Goal: Transaction & Acquisition: Book appointment/travel/reservation

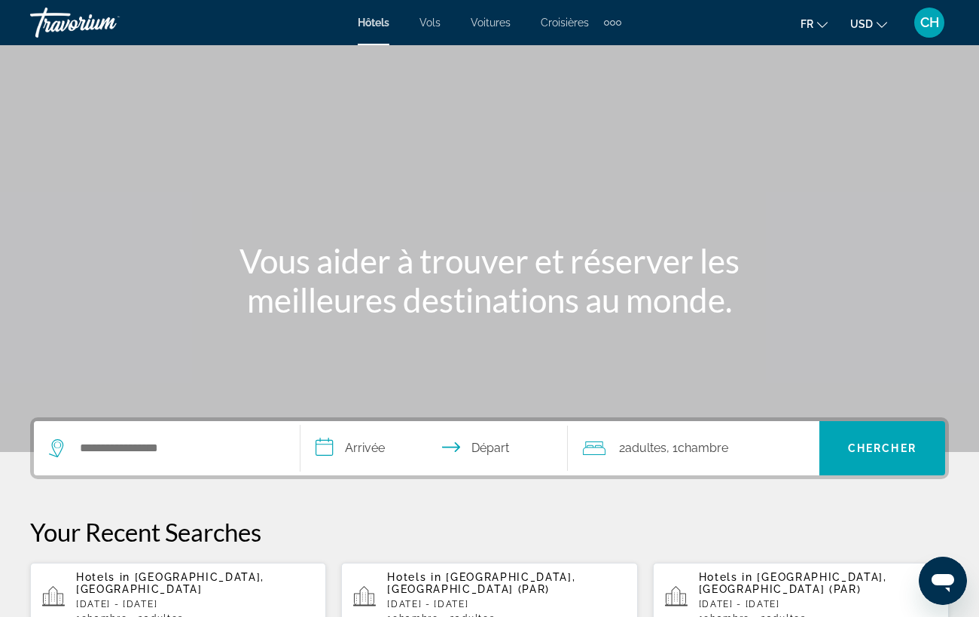
click at [139, 460] on div "Search widget" at bounding box center [167, 448] width 236 height 54
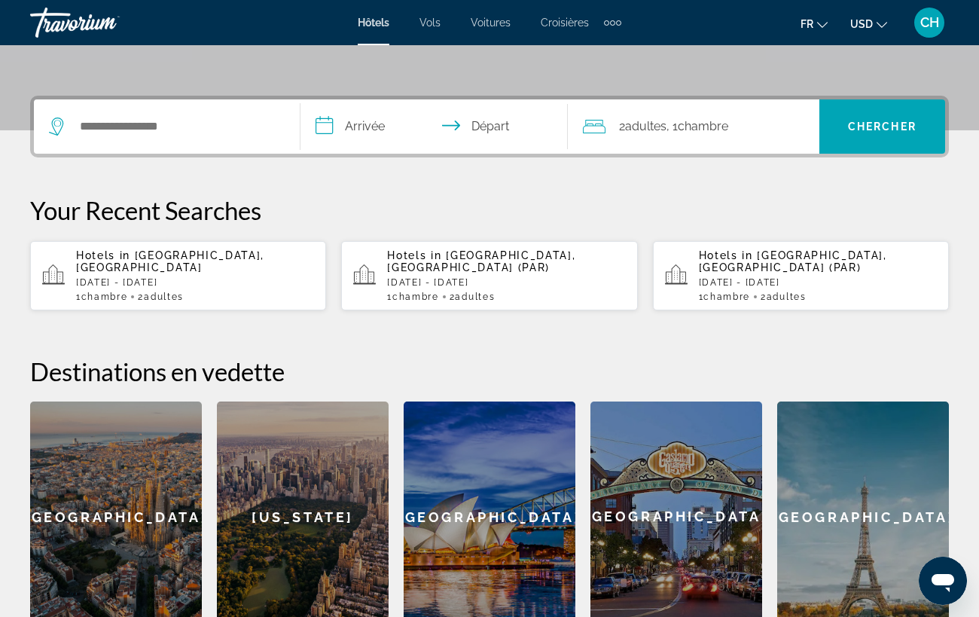
scroll to position [368, 0]
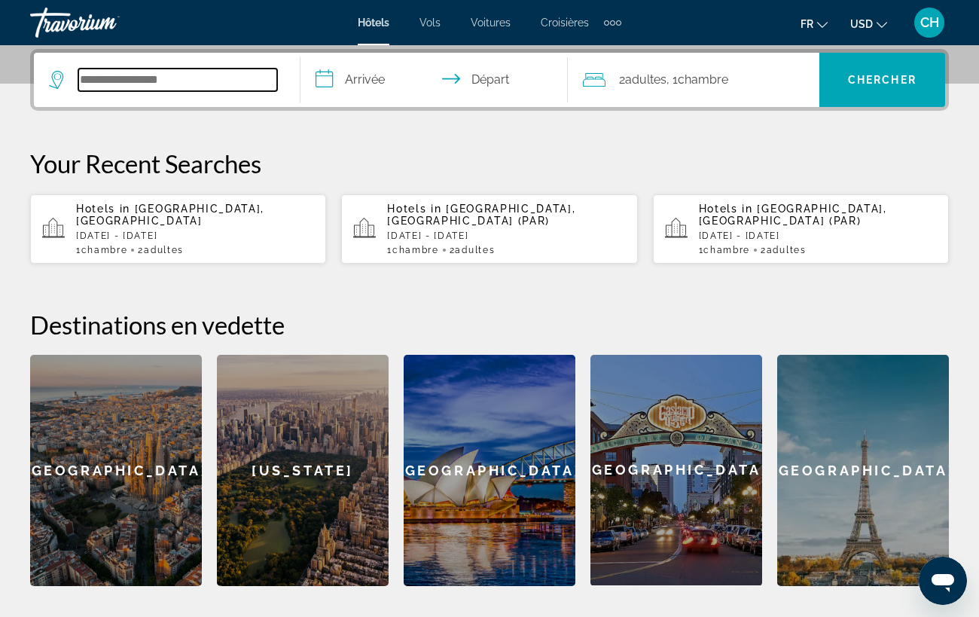
click at [203, 84] on input "Search widget" at bounding box center [177, 80] width 199 height 23
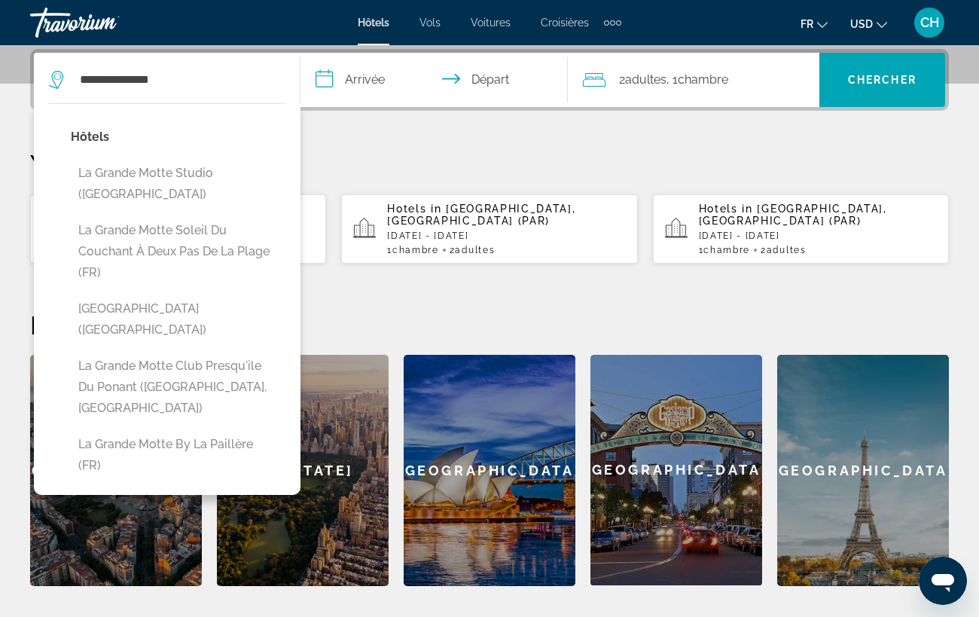
click at [243, 172] on button "La Grande Motte Studio ([GEOGRAPHIC_DATA])" at bounding box center [178, 184] width 215 height 50
type input "**********"
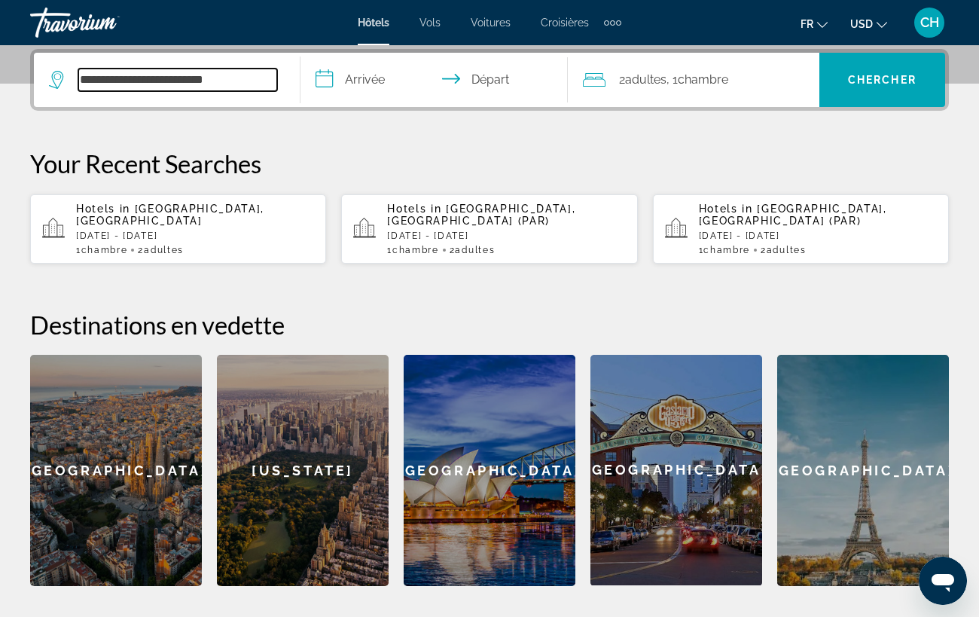
drag, startPoint x: 243, startPoint y: 81, endPoint x: 182, endPoint y: 78, distance: 61.1
click at [182, 78] on input "**********" at bounding box center [177, 80] width 199 height 23
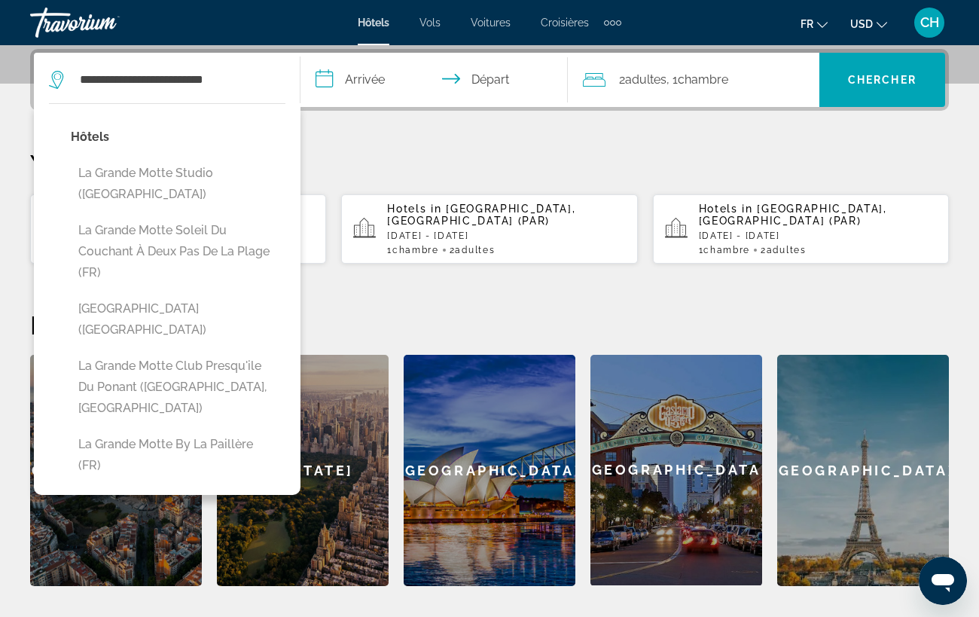
click at [385, 78] on input "**********" at bounding box center [437, 82] width 273 height 59
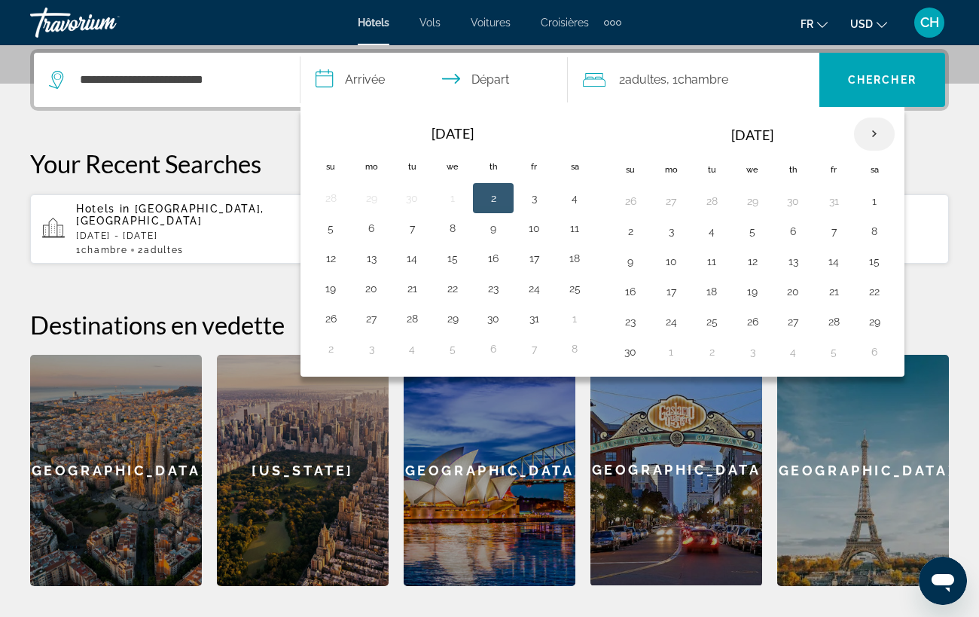
click at [877, 140] on th "Next month" at bounding box center [874, 134] width 41 height 33
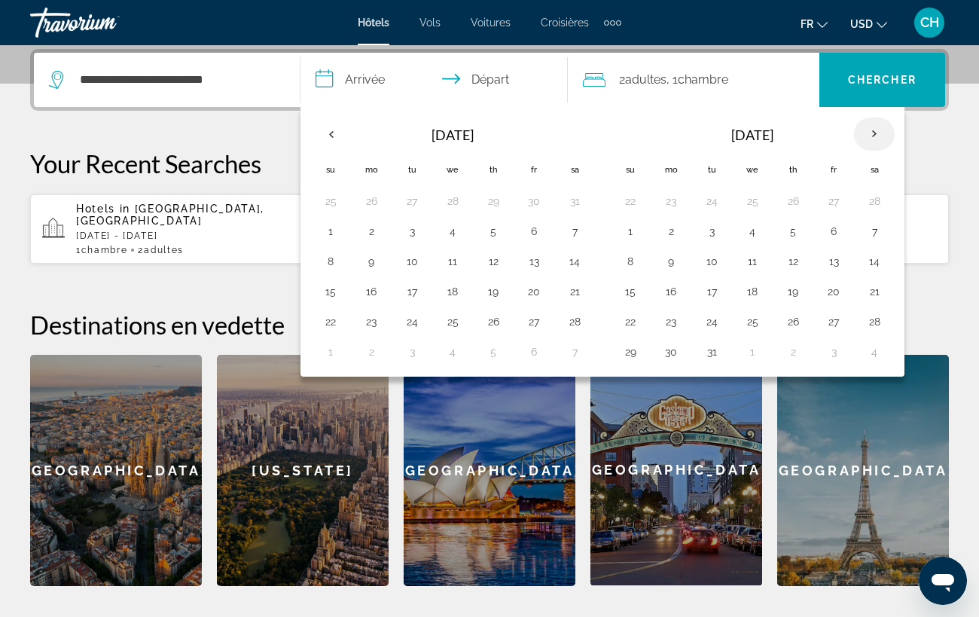
click at [877, 140] on th "Next month" at bounding box center [874, 134] width 41 height 33
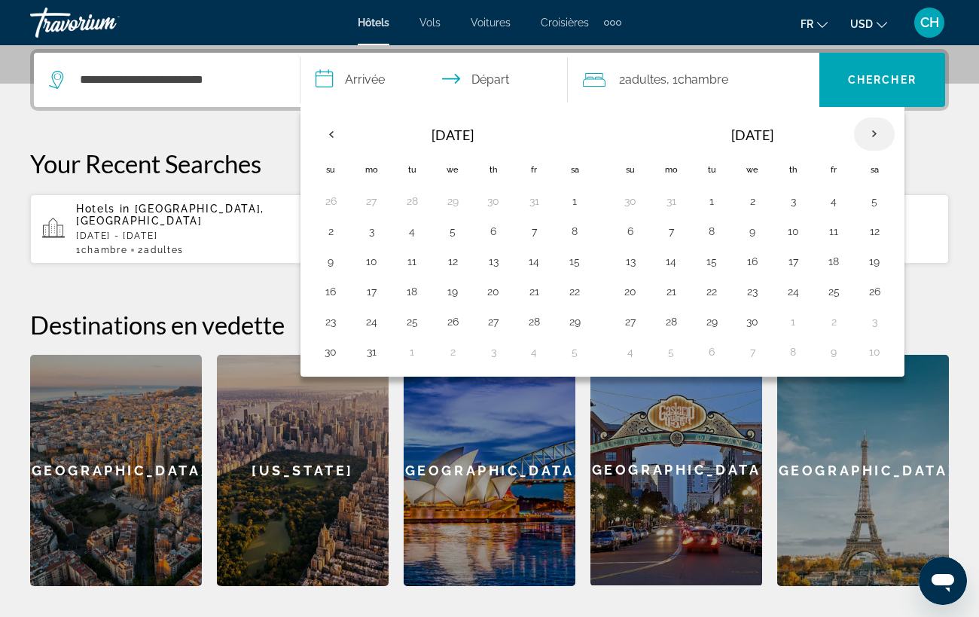
click at [877, 140] on th "Next month" at bounding box center [874, 134] width 41 height 33
click at [538, 267] on button "18" at bounding box center [534, 261] width 24 height 21
click at [326, 292] on button "20" at bounding box center [331, 291] width 24 height 21
type input "**********"
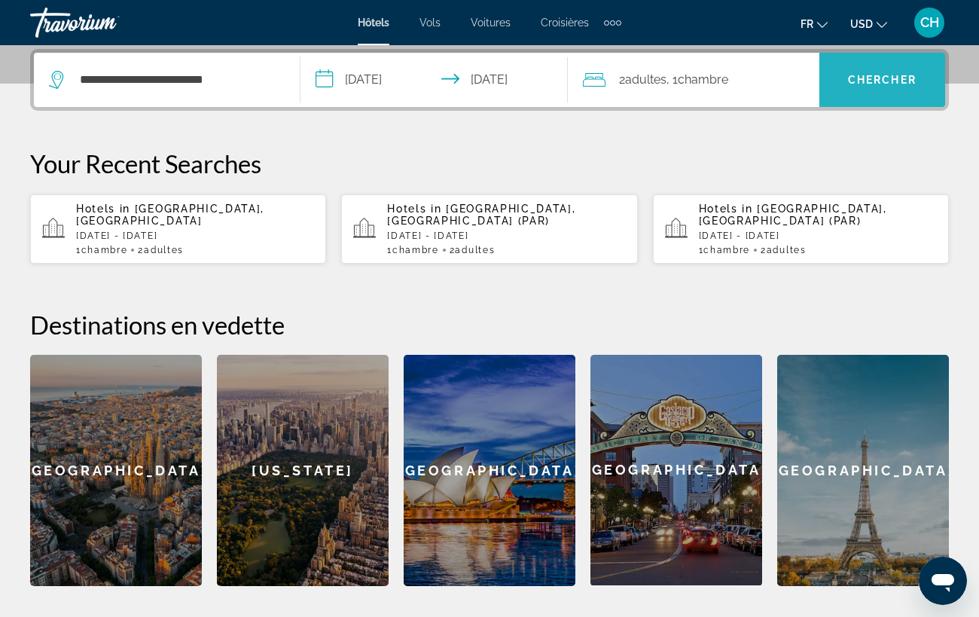
click at [846, 81] on span "Search widget" at bounding box center [883, 80] width 126 height 36
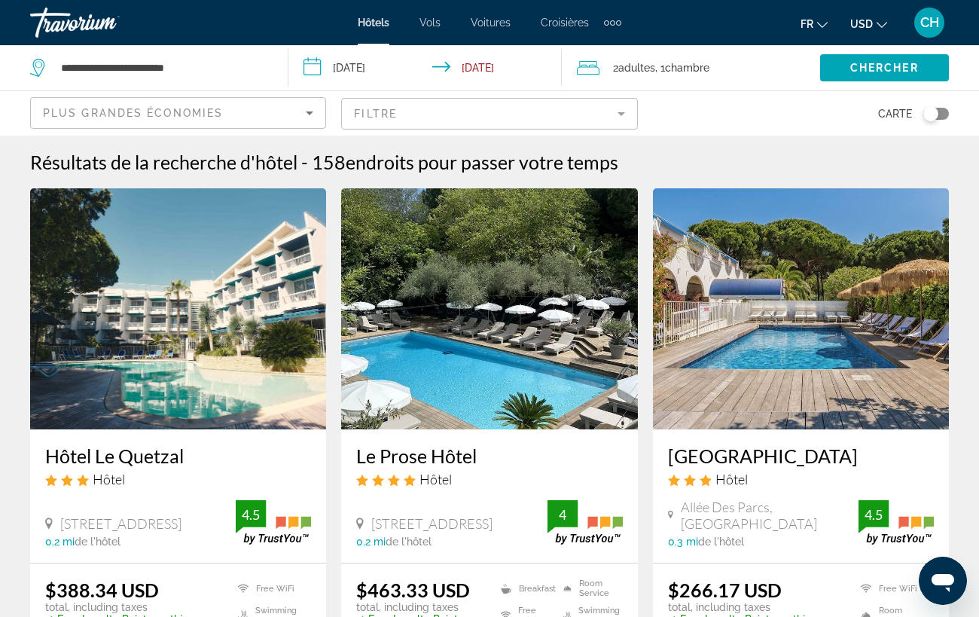
click at [493, 118] on mat-form-field "Filtre" at bounding box center [489, 114] width 296 height 32
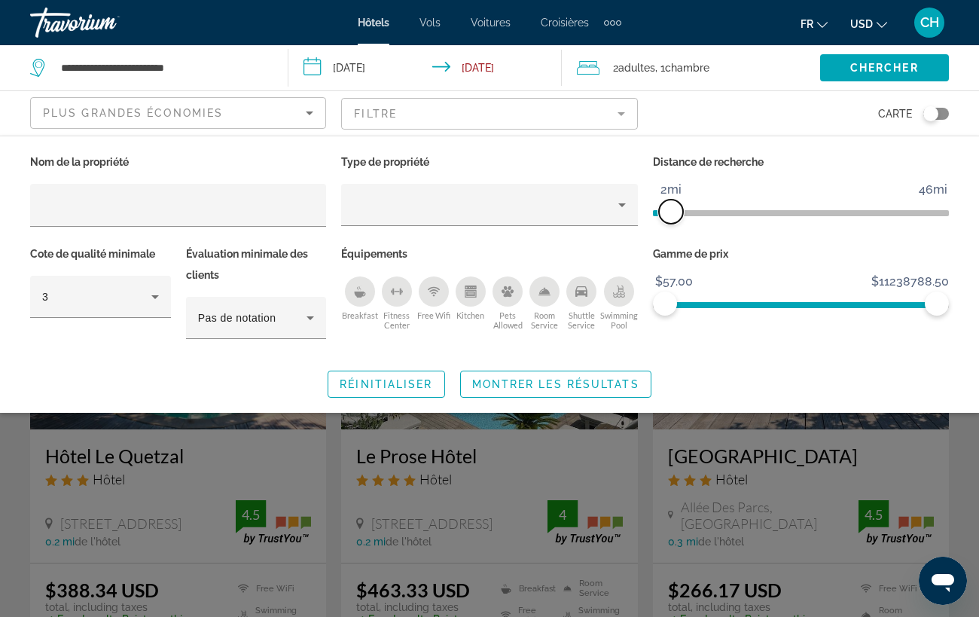
drag, startPoint x: 848, startPoint y: 208, endPoint x: 673, endPoint y: 209, distance: 174.8
click at [673, 209] on span "ngx-slider" at bounding box center [671, 212] width 24 height 24
click at [583, 380] on span "Montrer les résultats" at bounding box center [555, 384] width 167 height 12
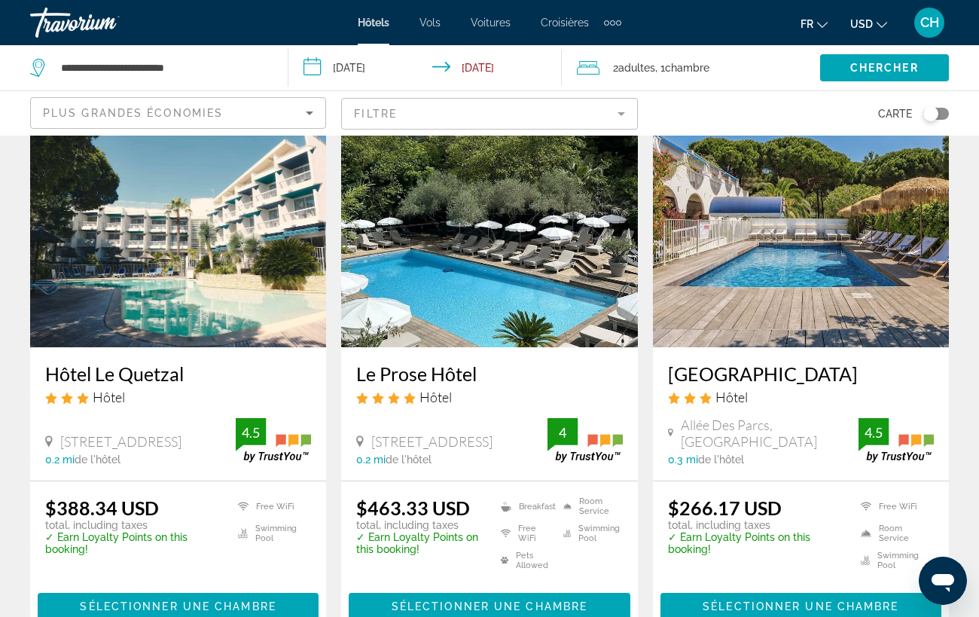
scroll to position [139, 0]
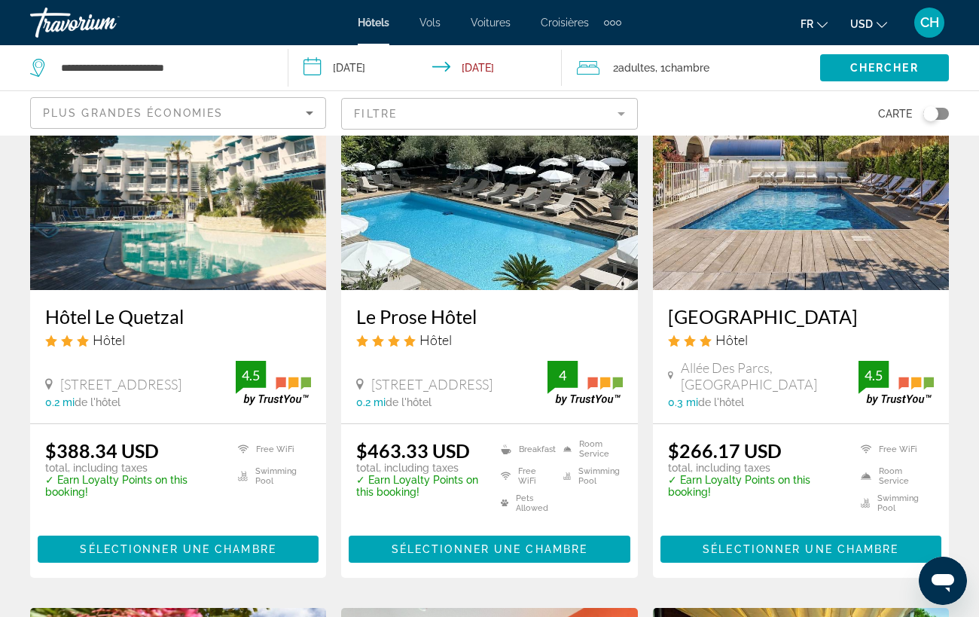
click at [551, 116] on mat-form-field "Filtre" at bounding box center [489, 114] width 296 height 32
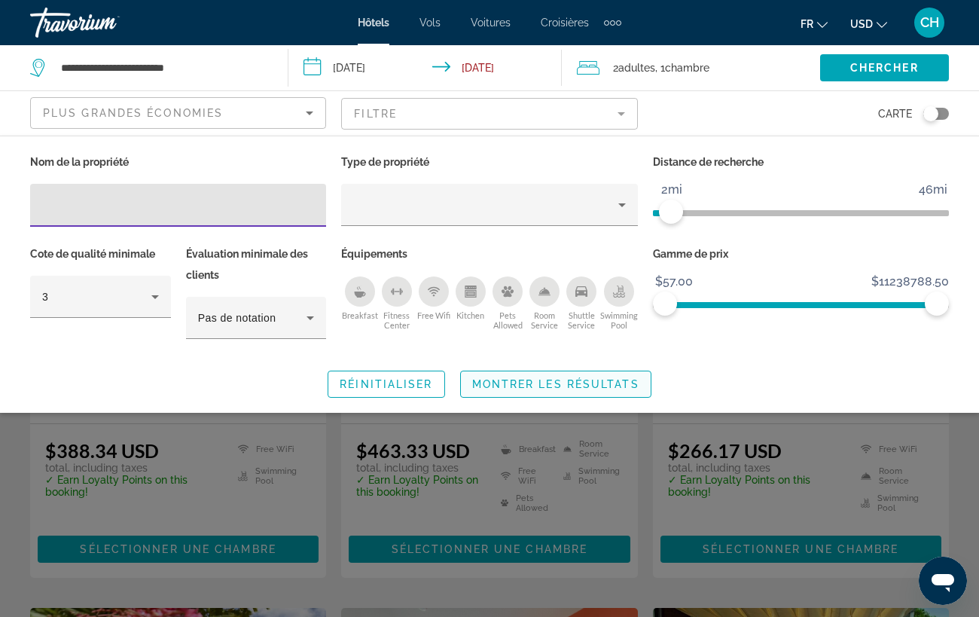
click at [547, 380] on span "Montrer les résultats" at bounding box center [555, 384] width 167 height 12
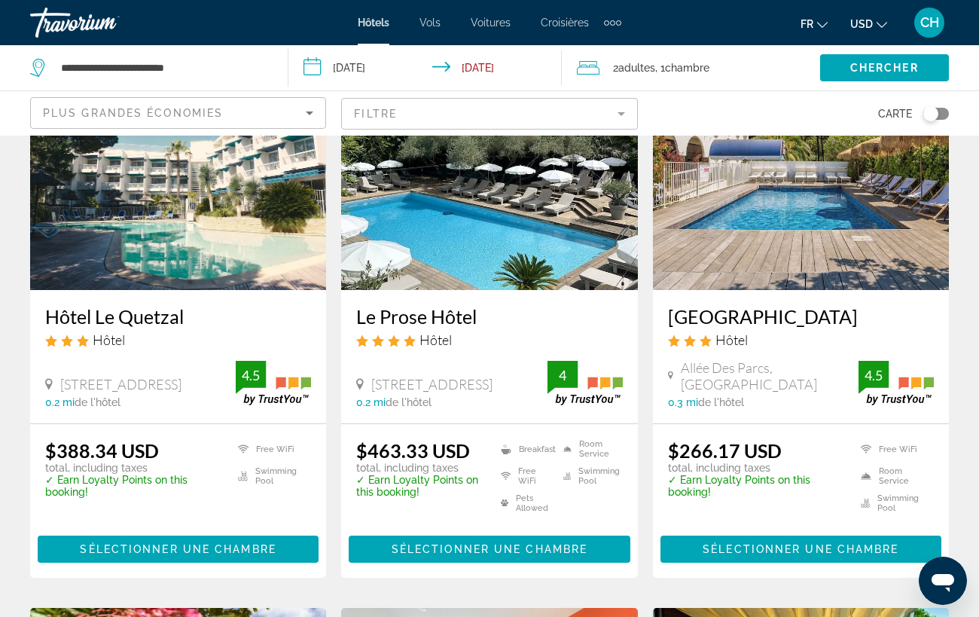
click at [573, 105] on mat-form-field "Filtre" at bounding box center [489, 114] width 296 height 32
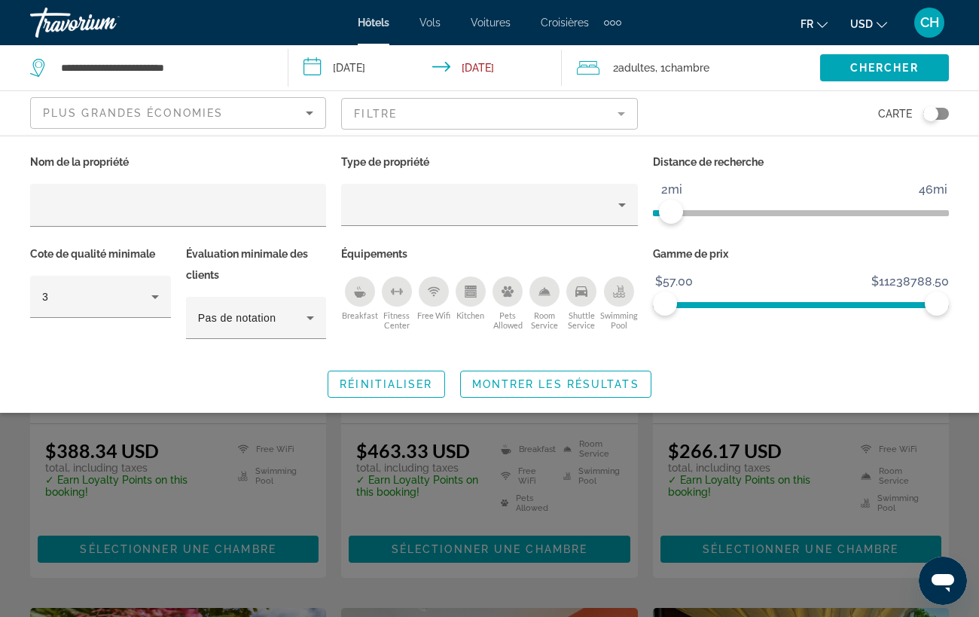
click at [573, 108] on mat-form-field "Filtre" at bounding box center [489, 114] width 296 height 32
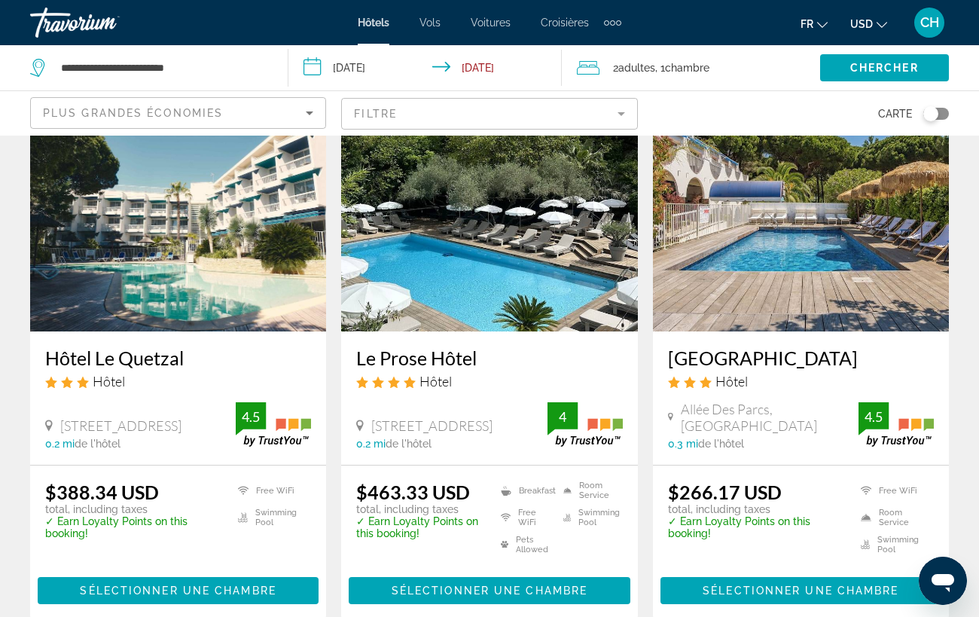
scroll to position [217, 0]
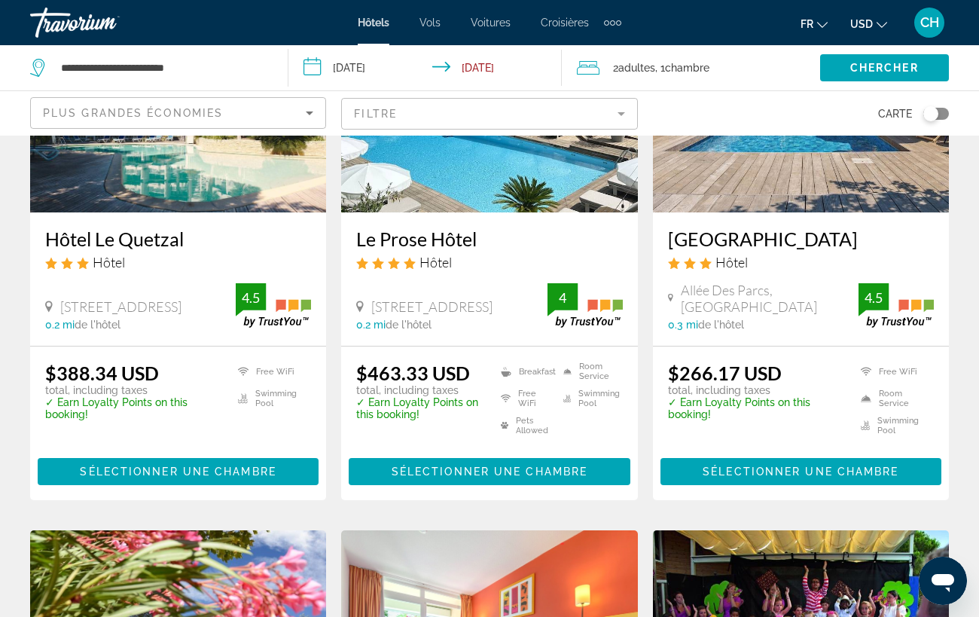
click at [735, 180] on img "Main content" at bounding box center [801, 91] width 296 height 241
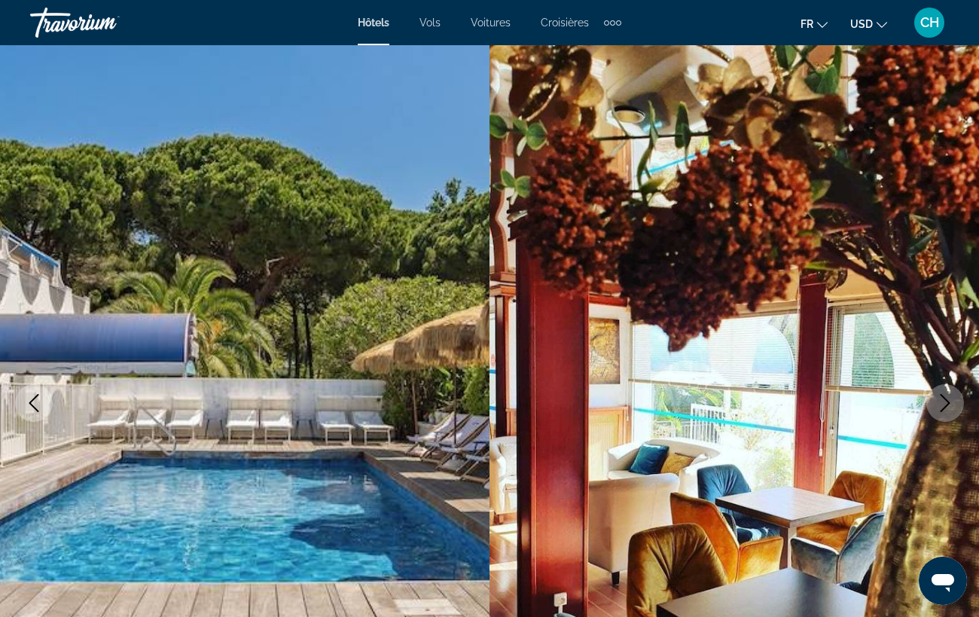
scroll to position [3, 0]
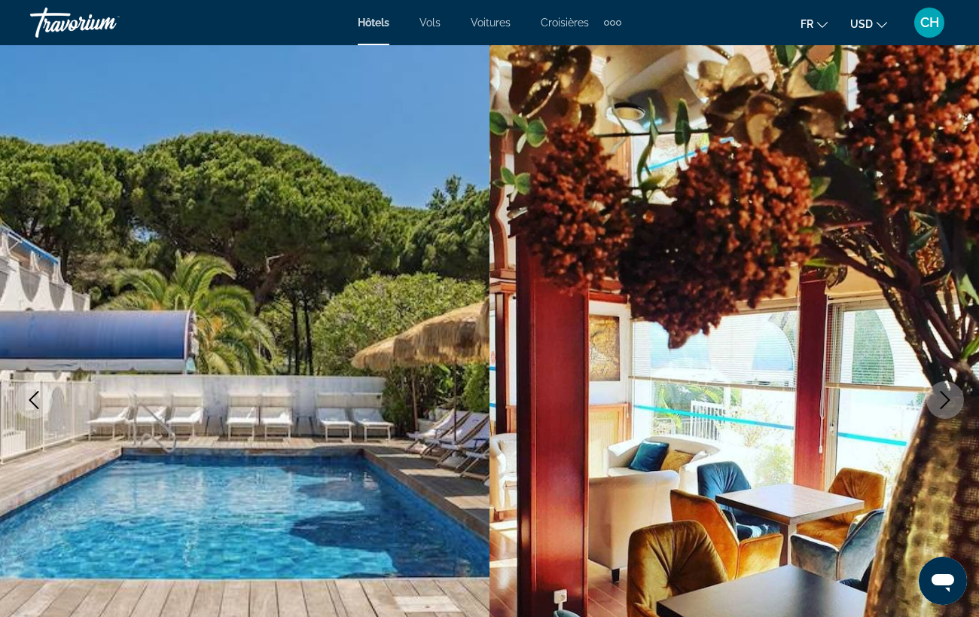
click at [949, 385] on button "Next image" at bounding box center [946, 400] width 38 height 38
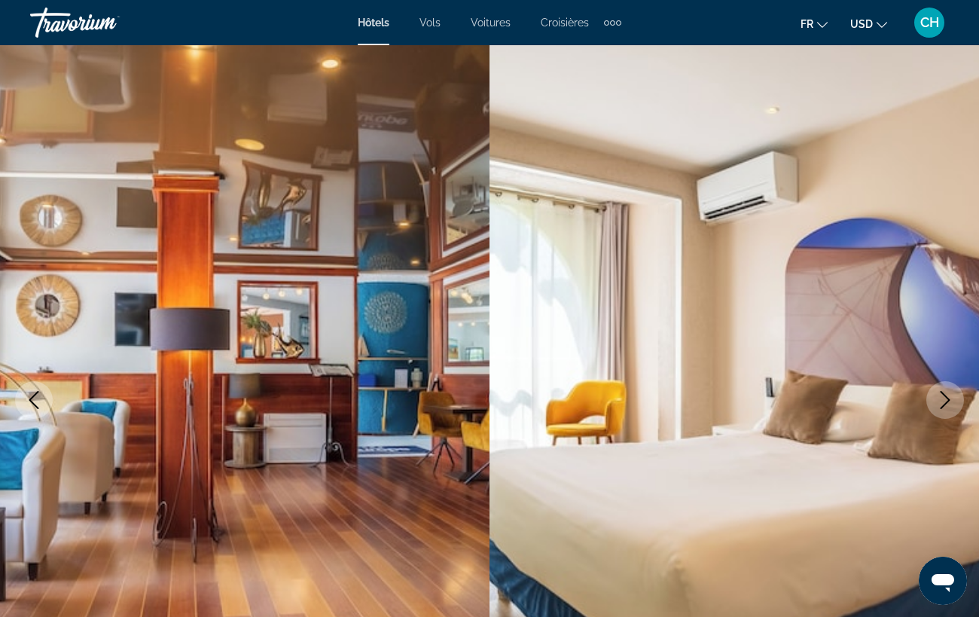
click at [949, 385] on button "Next image" at bounding box center [946, 400] width 38 height 38
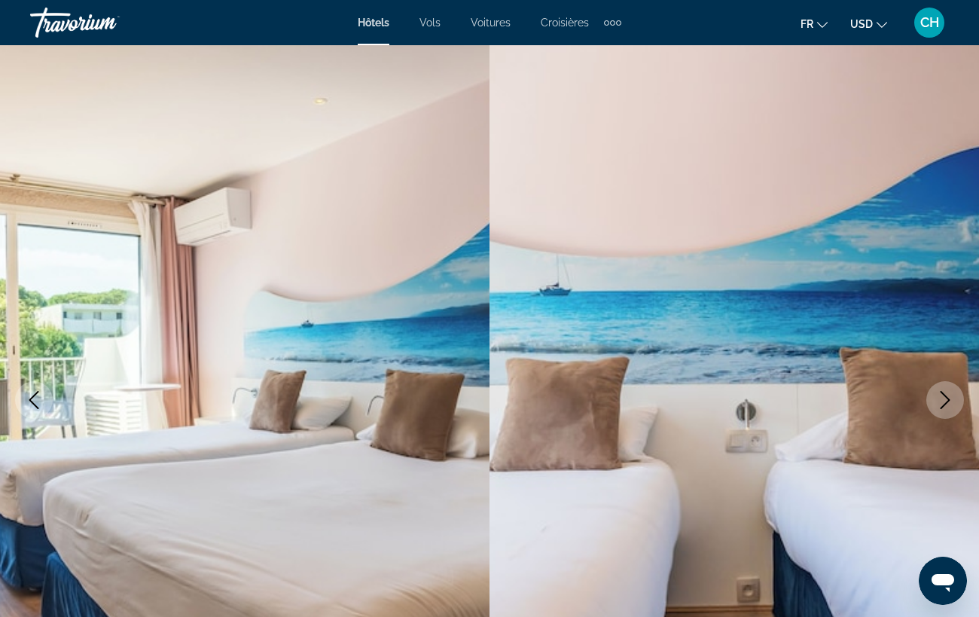
click at [949, 385] on button "Next image" at bounding box center [946, 400] width 38 height 38
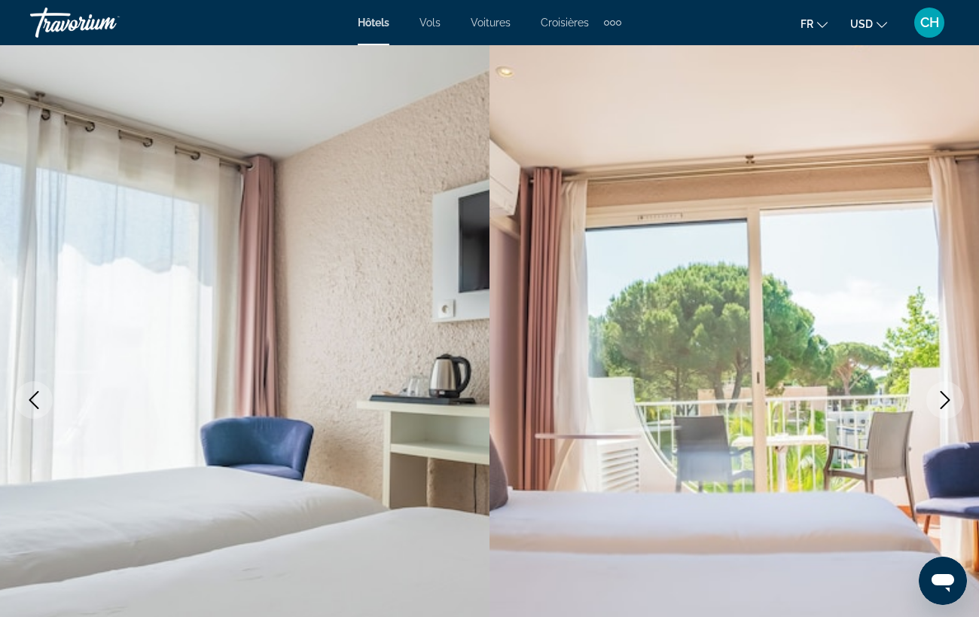
click at [949, 385] on button "Next image" at bounding box center [946, 400] width 38 height 38
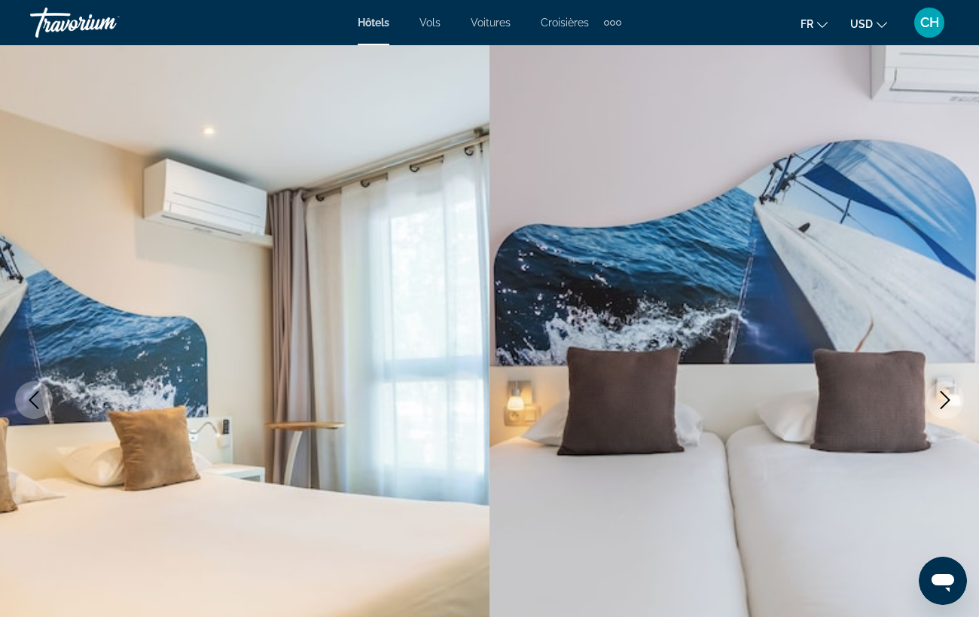
click at [35, 391] on icon "Previous image" at bounding box center [34, 400] width 18 height 18
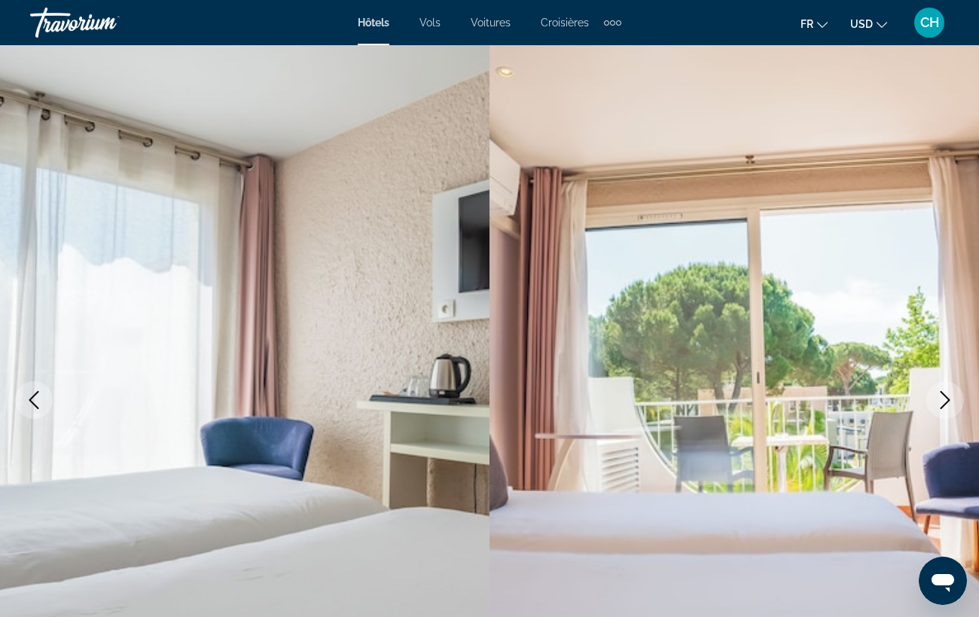
click at [936, 396] on button "Next image" at bounding box center [946, 400] width 38 height 38
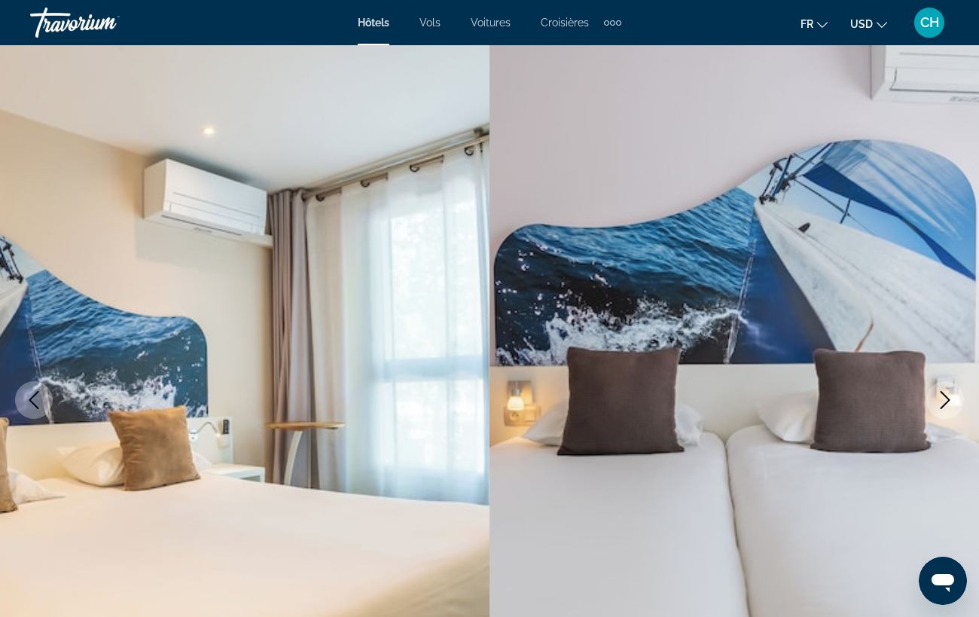
click at [936, 396] on button "Next image" at bounding box center [946, 400] width 38 height 38
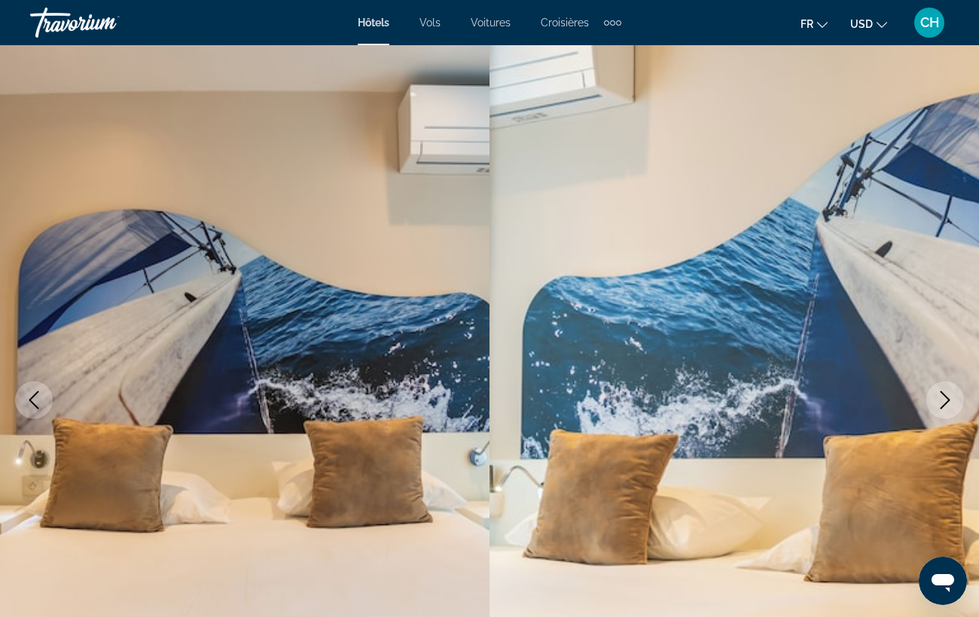
click at [936, 396] on button "Next image" at bounding box center [946, 400] width 38 height 38
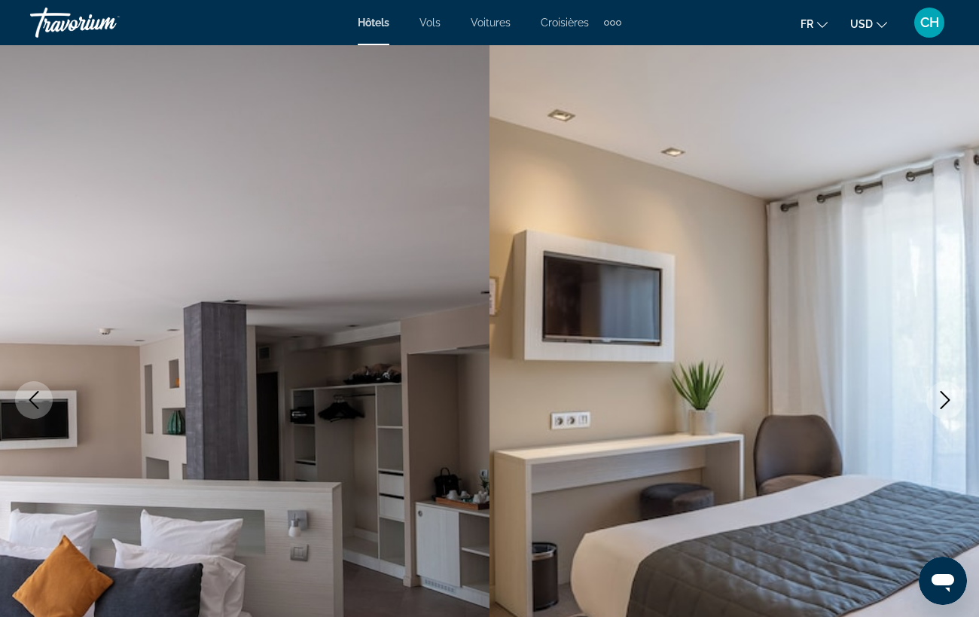
click at [936, 396] on button "Next image" at bounding box center [946, 400] width 38 height 38
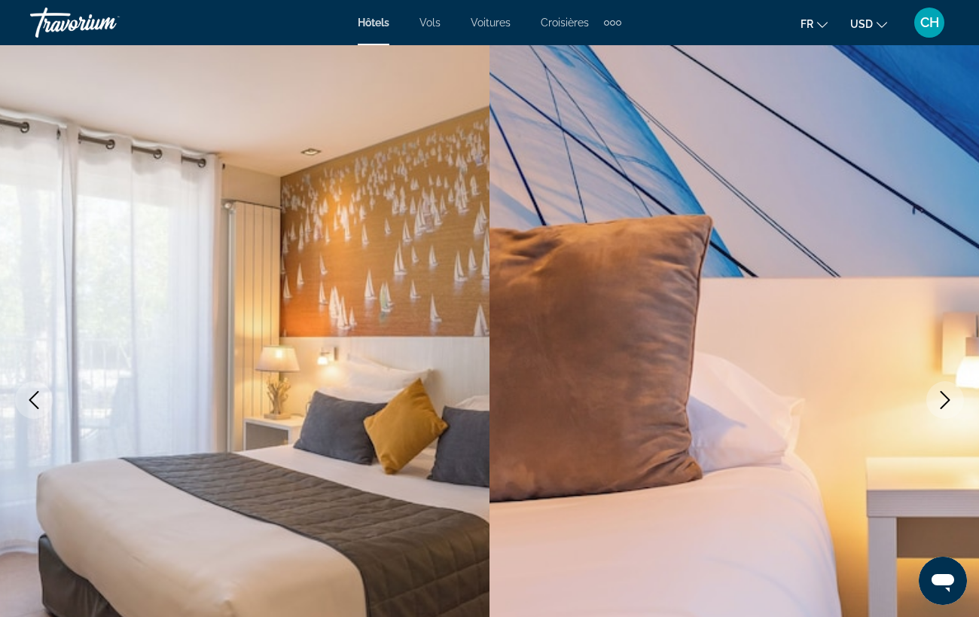
click at [936, 396] on button "Next image" at bounding box center [946, 400] width 38 height 38
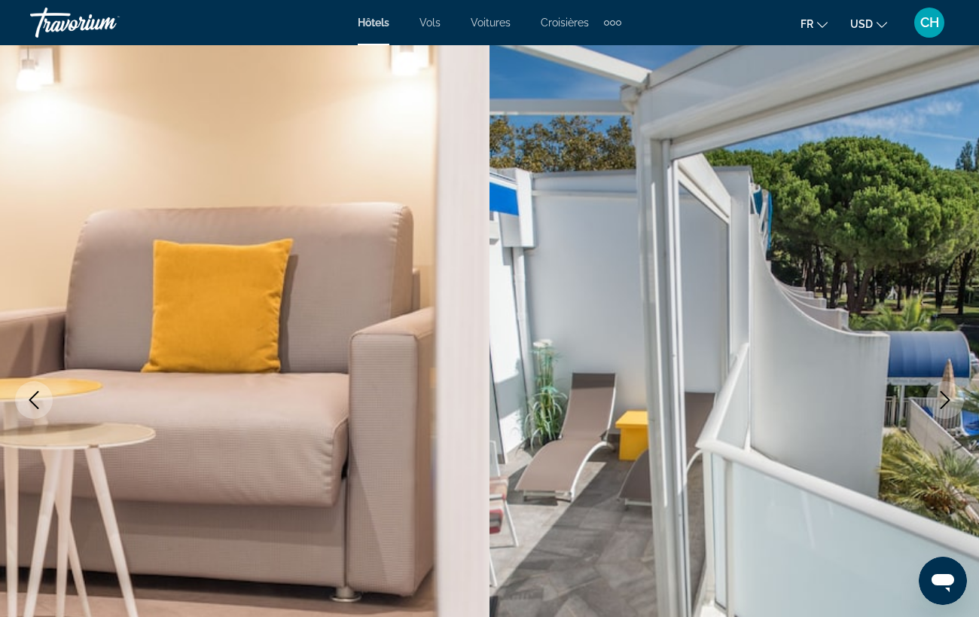
click at [936, 396] on button "Next image" at bounding box center [946, 400] width 38 height 38
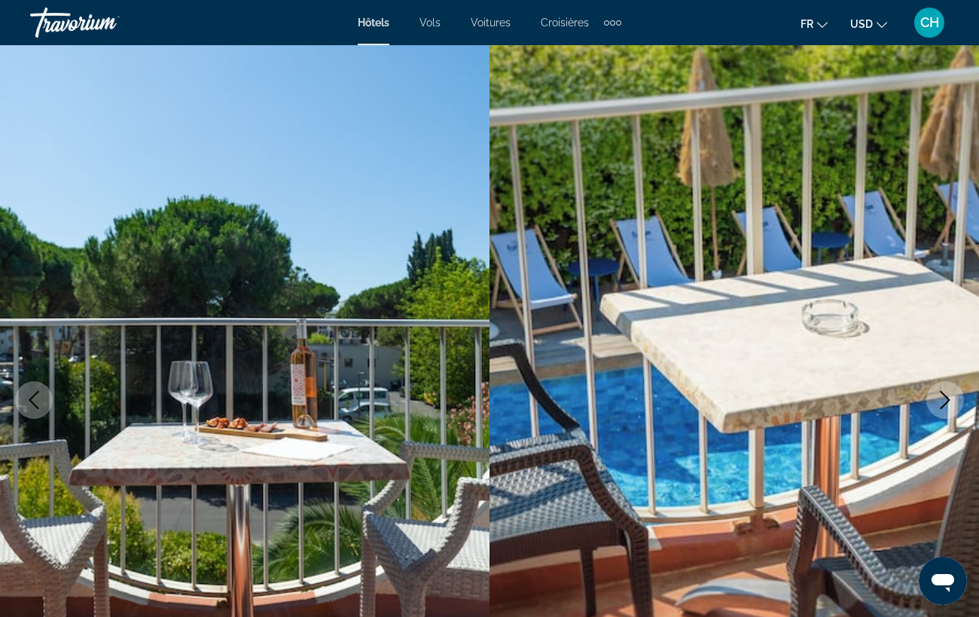
click at [936, 396] on button "Next image" at bounding box center [946, 400] width 38 height 38
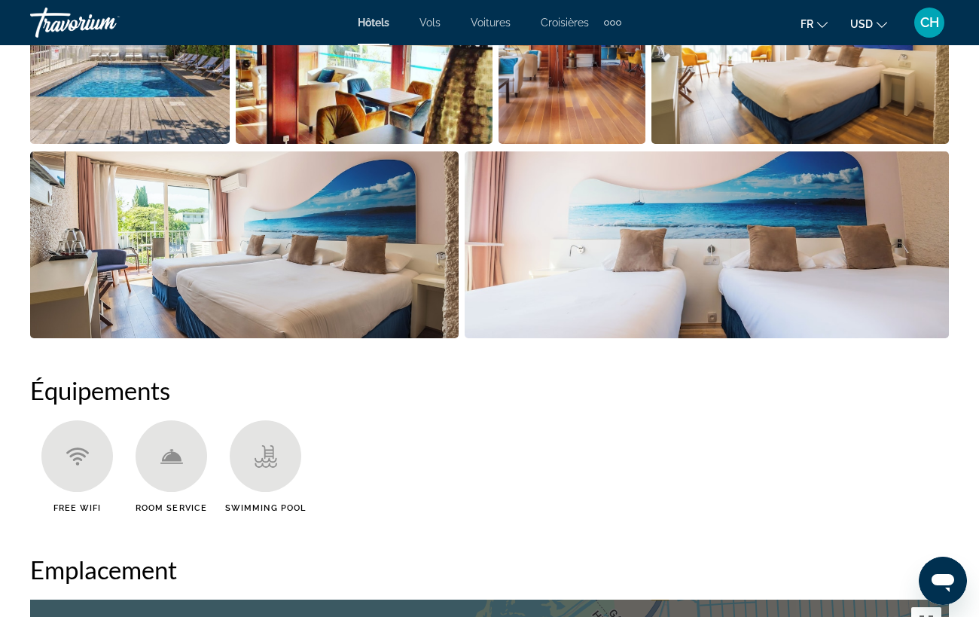
scroll to position [951, 0]
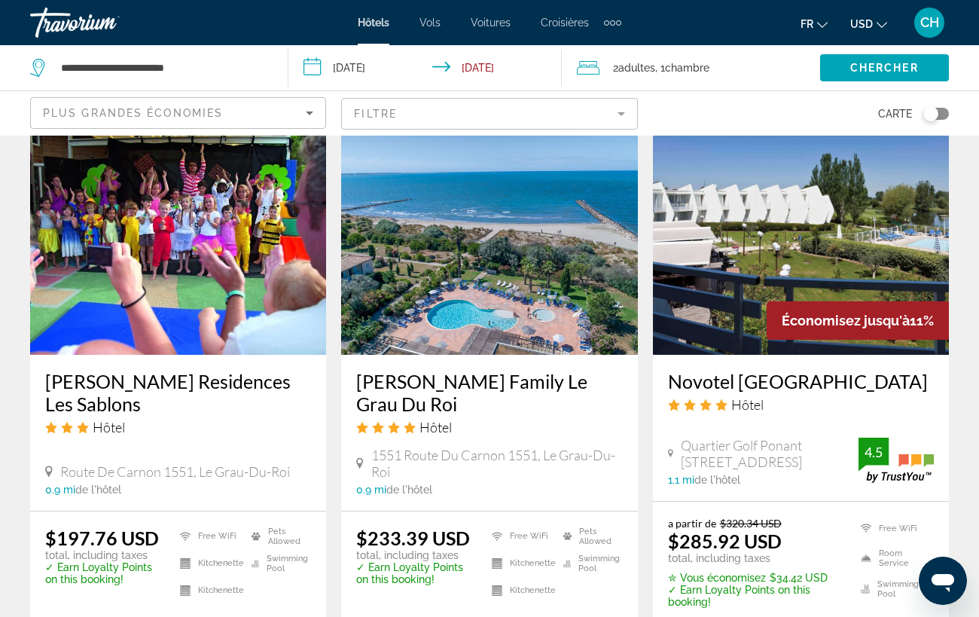
scroll to position [1190, 0]
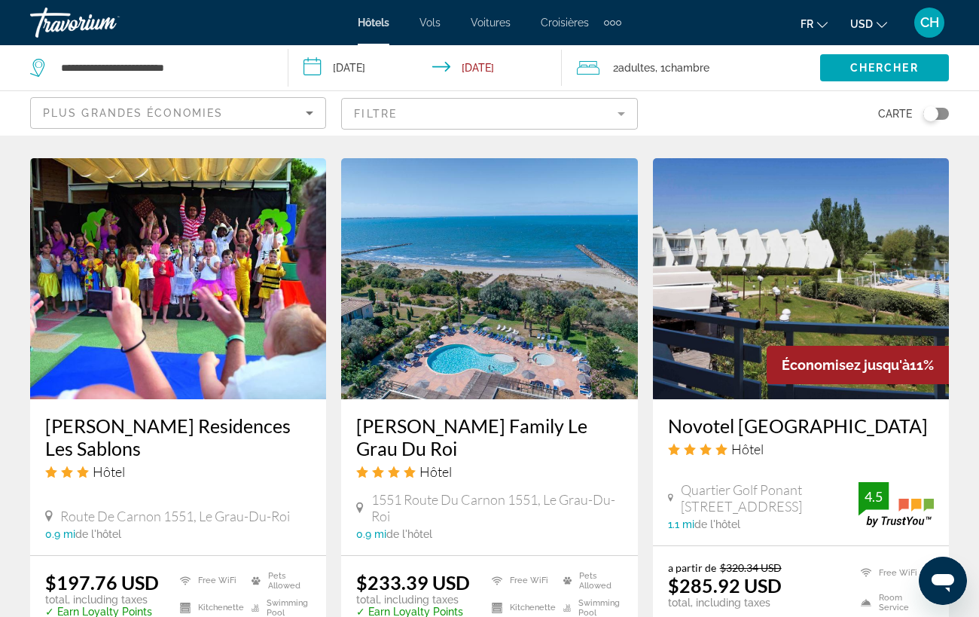
click at [435, 319] on img "Main content" at bounding box center [489, 278] width 296 height 241
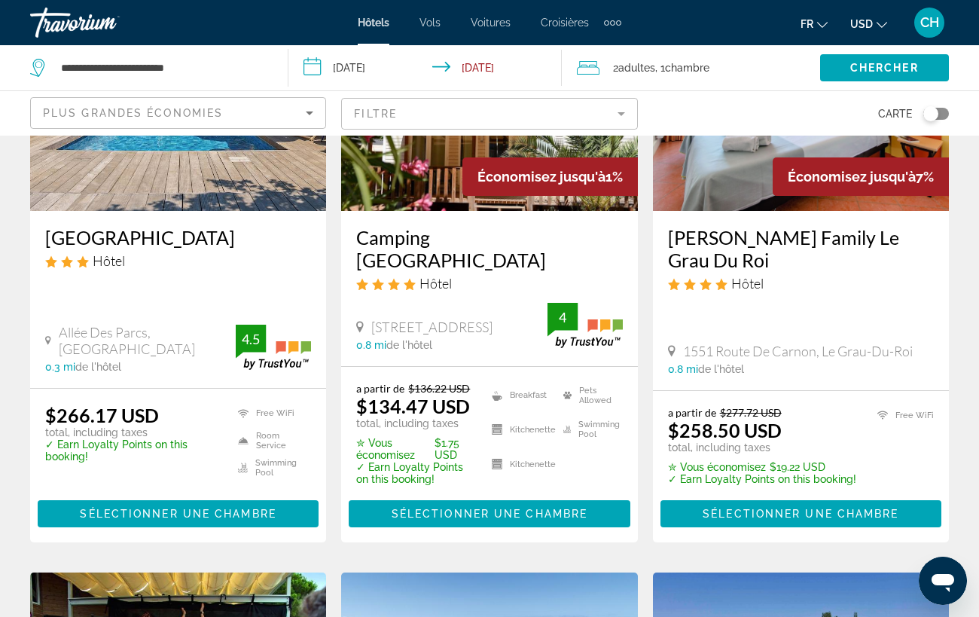
scroll to position [897, 0]
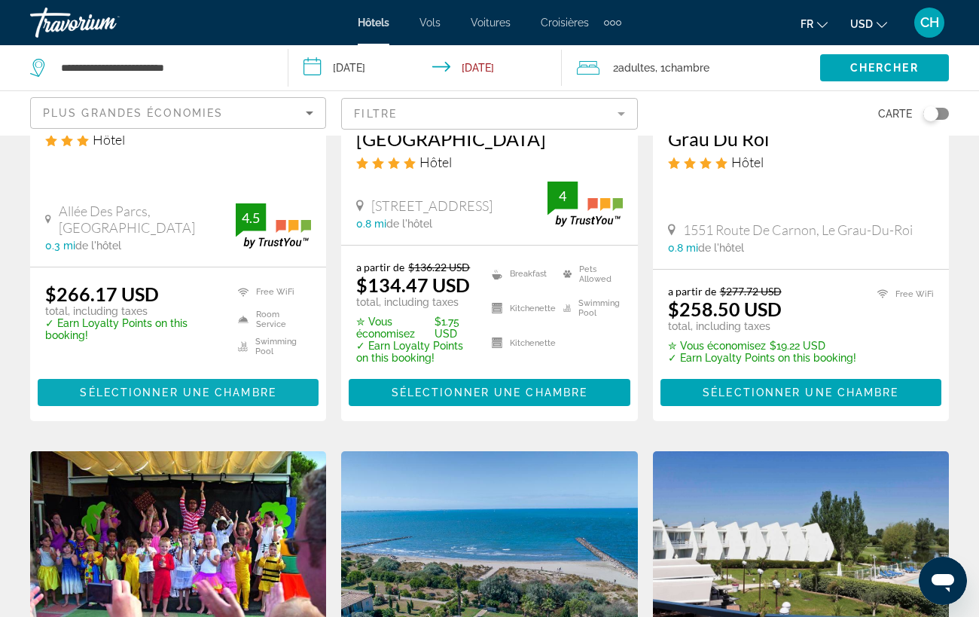
click at [197, 380] on span "Main content" at bounding box center [178, 392] width 281 height 36
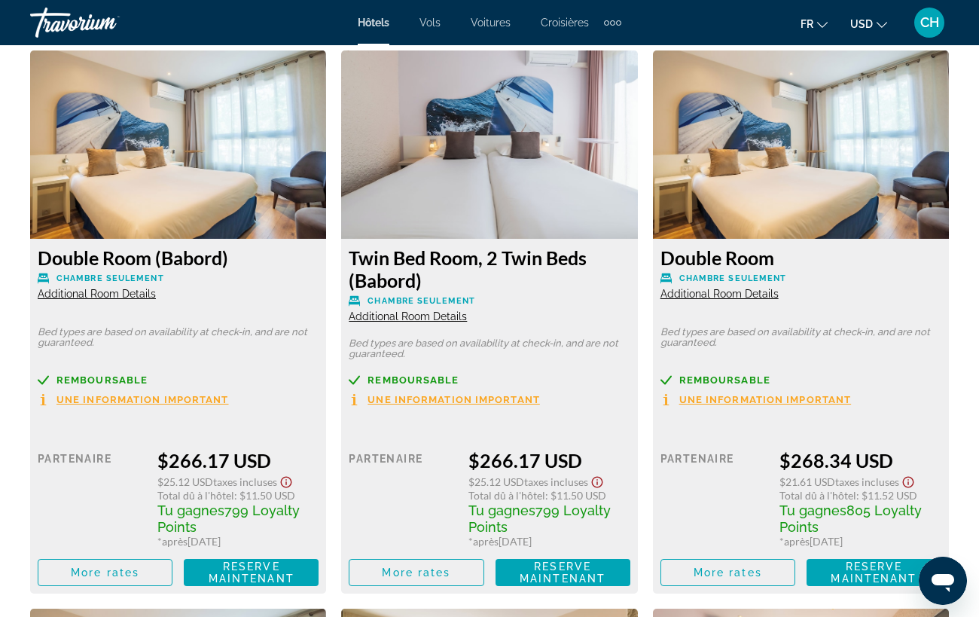
scroll to position [2524, 0]
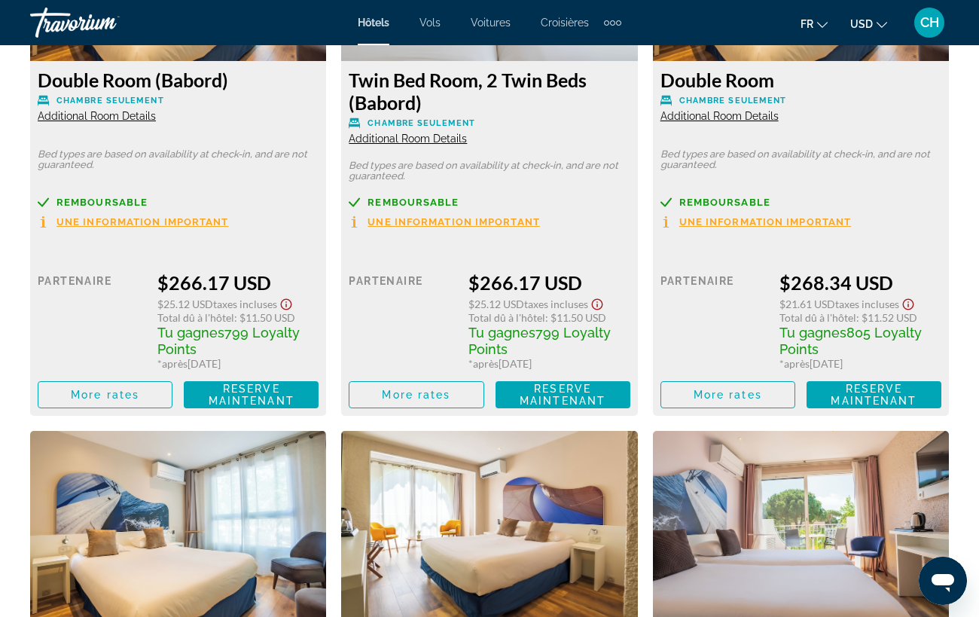
click at [194, 222] on span "Une information important" at bounding box center [143, 222] width 173 height 10
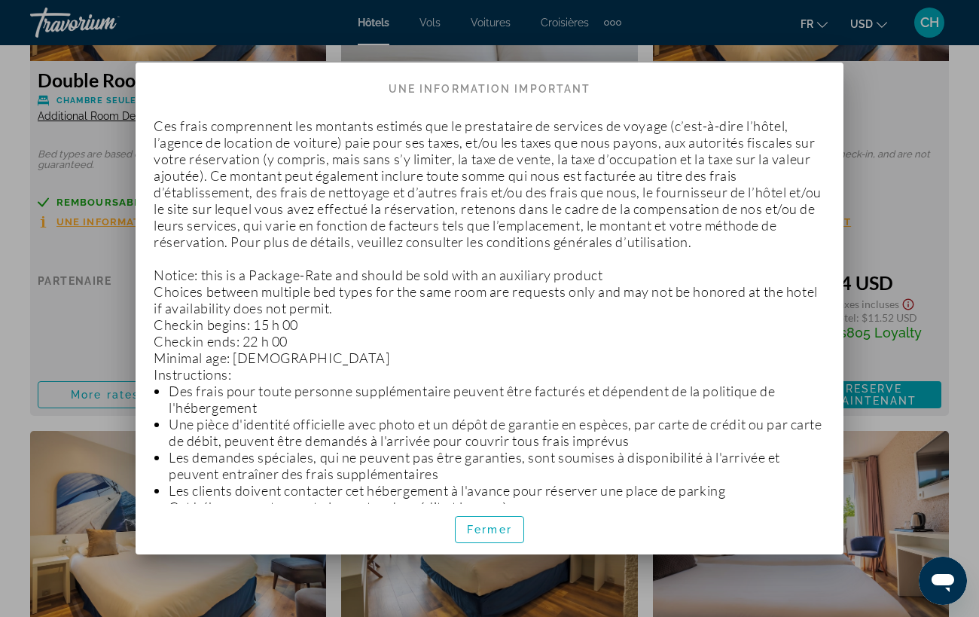
scroll to position [0, 0]
click at [927, 161] on div at bounding box center [489, 308] width 979 height 617
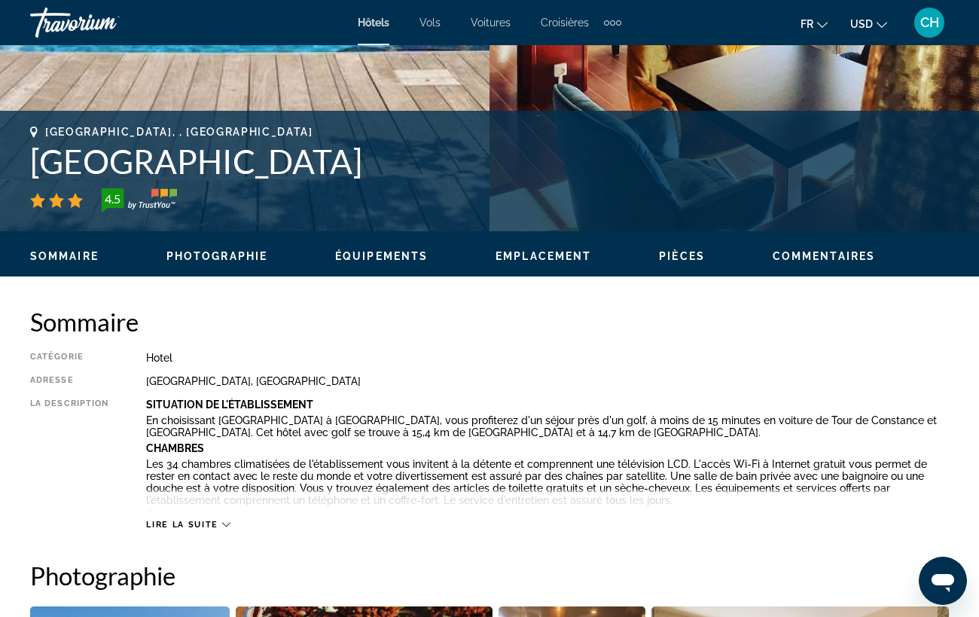
scroll to position [405, 0]
